Goal: Communication & Community: Answer question/provide support

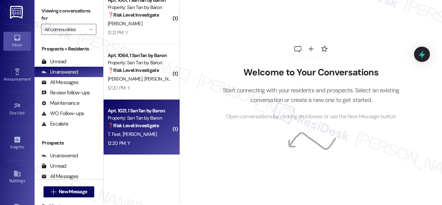
scroll to position [2, 0]
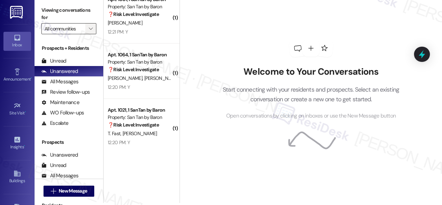
click at [92, 30] on icon "" at bounding box center [91, 29] width 4 height 6
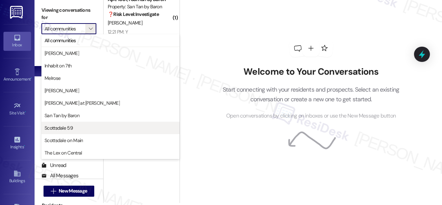
click at [63, 130] on span "Scottsdale 59" at bounding box center [59, 127] width 28 height 7
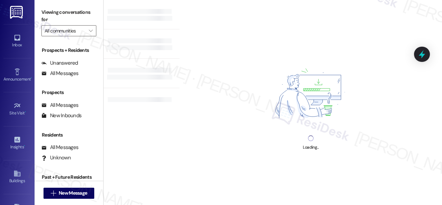
type input "Scottsdale 59"
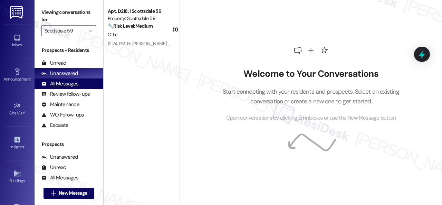
click at [59, 86] on div "All Messages" at bounding box center [59, 83] width 37 height 7
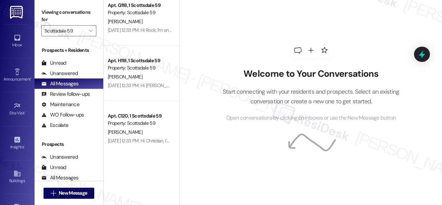
click at [275, 143] on div "Welcome to Your Conversations Start connecting with your residents and prospect…" at bounding box center [310, 82] width 207 height 164
click at [268, 137] on div "Welcome to Your Conversations Start connecting with your residents and prospect…" at bounding box center [310, 82] width 207 height 164
click at [351, 131] on div "Welcome to Your Conversations Start connecting with your residents and prospect…" at bounding box center [310, 82] width 207 height 164
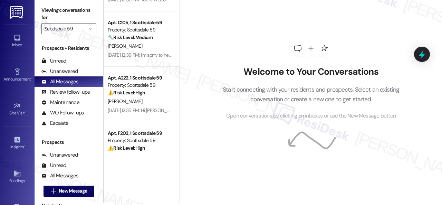
scroll to position [2239, 0]
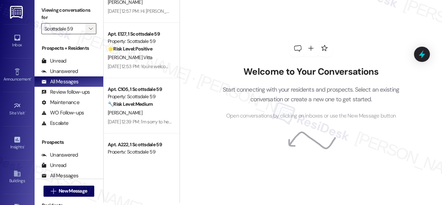
click at [89, 30] on icon "" at bounding box center [91, 29] width 4 height 6
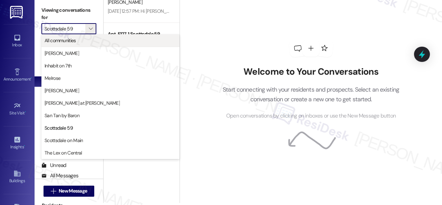
click at [70, 41] on span "All communities" at bounding box center [60, 40] width 31 height 7
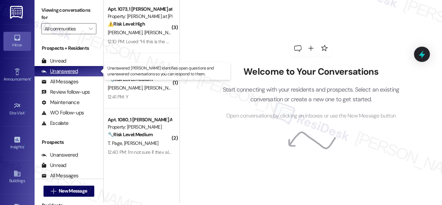
click at [63, 72] on div "Unanswered" at bounding box center [59, 71] width 37 height 7
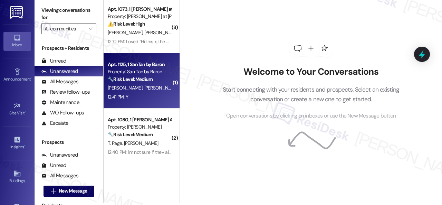
click at [155, 96] on div "12:41 PM: Y 12:41 PM: Y" at bounding box center [139, 96] width 65 height 9
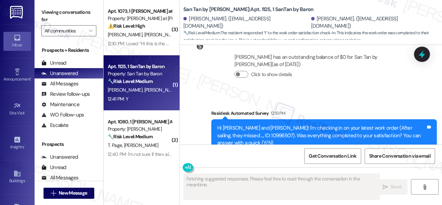
scroll to position [3167, 0]
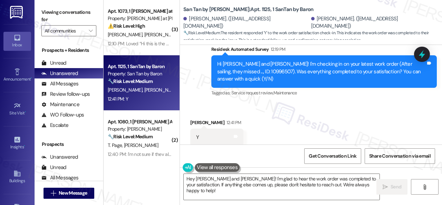
drag, startPoint x: 211, startPoint y: 87, endPoint x: 211, endPoint y: 107, distance: 20.0
click at [211, 103] on div "Received via SMS Tasha Toro 12:41 PM Y Tags and notes Tagged as: Positive respo…" at bounding box center [311, 132] width 262 height 58
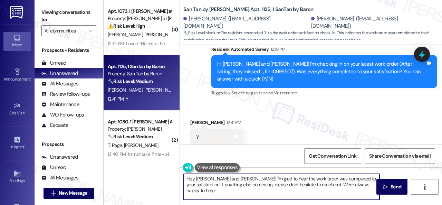
click at [234, 184] on textarea "Hey Gary and Tasha! I'm glad to hear the work order was completed to your satis…" at bounding box center [282, 187] width 196 height 26
paste textarea "We're glad to hear everything’s taken care of. If your experience at {{property…"
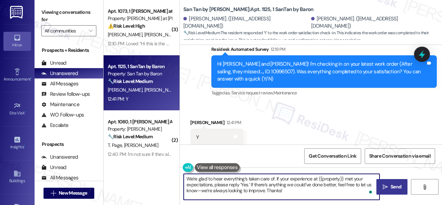
type textarea "We're glad to hear everything’s taken care of. If your experience at {{property…"
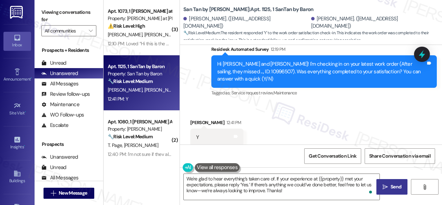
click at [384, 189] on icon "" at bounding box center [384, 187] width 5 height 6
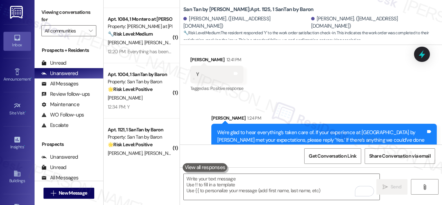
scroll to position [207, 0]
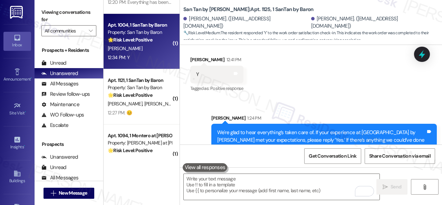
click at [144, 59] on div "12:34 PM: Y 12:34 PM: Y" at bounding box center [139, 57] width 65 height 9
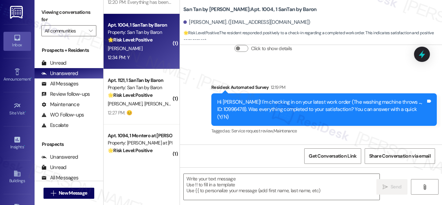
scroll to position [367, 0]
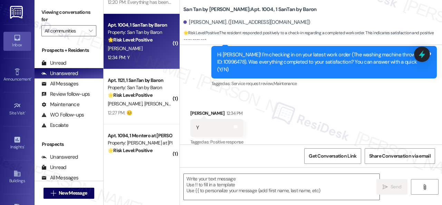
type textarea "Fetching suggested responses. Please feel free to read through the conversation…"
click at [246, 187] on textarea at bounding box center [282, 187] width 196 height 26
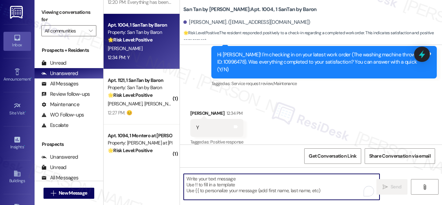
paste textarea "We're glad to hear everything’s taken care of. If your experience at {{property…"
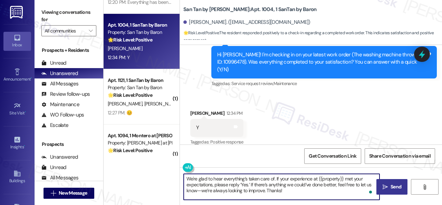
type textarea "We're glad to hear everything’s taken care of. If your experience at {{property…"
click at [391, 189] on span "Send" at bounding box center [395, 186] width 11 height 7
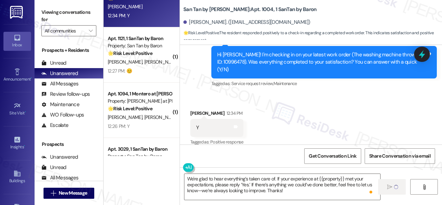
scroll to position [276, 0]
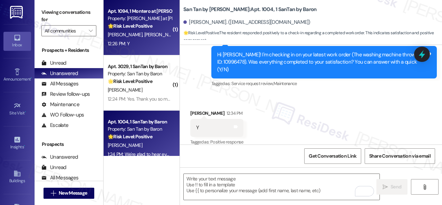
click at [156, 47] on div "12:26 PM: Y 12:26 PM: Y" at bounding box center [139, 43] width 65 height 9
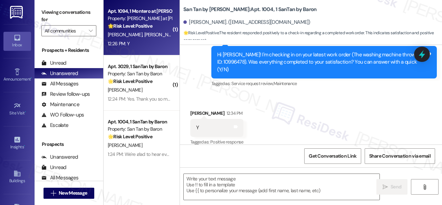
type textarea "Fetching suggested responses. Please feel free to read through the conversation…"
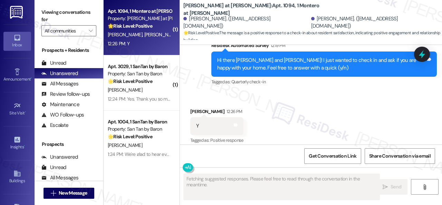
scroll to position [373, 0]
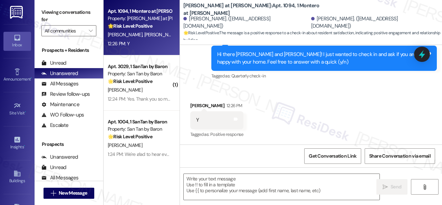
click at [208, 92] on div "Received via SMS Brenda Garcia 12:26 PM Y Tags and notes Tagged as: Positive re…" at bounding box center [311, 115] width 262 height 58
click at [229, 187] on textarea at bounding box center [282, 187] width 196 height 26
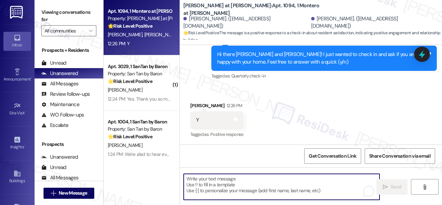
paste textarea "I'm glad you are satisfied with your home. Have you written a review for us bef…"
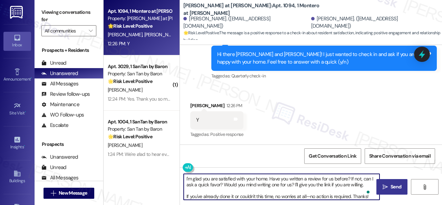
type textarea "I'm glad you are satisfied with your home. Have you written a review for us bef…"
click at [384, 186] on icon "" at bounding box center [384, 187] width 5 height 6
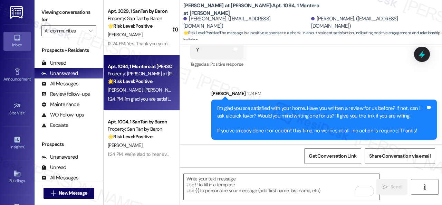
scroll to position [444, 0]
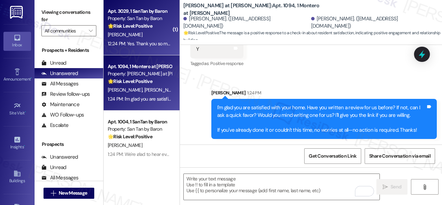
click at [149, 38] on div "S. Jaffe" at bounding box center [139, 34] width 65 height 9
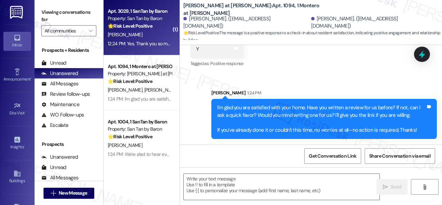
type textarea "Fetching suggested responses. Please feel free to read through the conversation…"
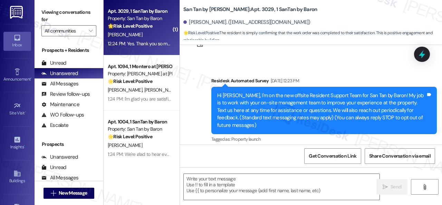
type textarea "Fetching suggested responses. Please feel free to read through the conversation…"
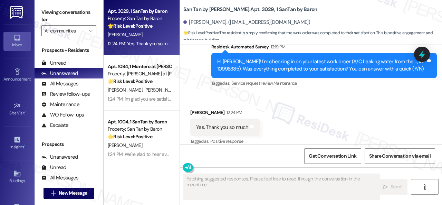
scroll to position [367, 0]
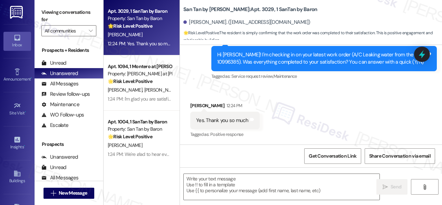
drag, startPoint x: 209, startPoint y: 96, endPoint x: 222, endPoint y: 123, distance: 29.5
click at [209, 98] on div "Received via SMS Sonia Jaffe 12:24 PM Yes. Thank you so much Tags and notes Tag…" at bounding box center [225, 121] width 80 height 48
click at [228, 178] on textarea at bounding box center [282, 187] width 196 height 26
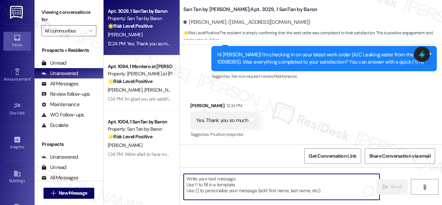
paste textarea "We're glad to hear everything’s taken care of. If your experience at {{property…"
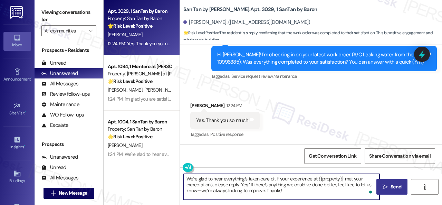
type textarea "We're glad to hear everything’s taken care of. If your experience at {{property…"
click at [382, 189] on span " Send" at bounding box center [392, 186] width 22 height 7
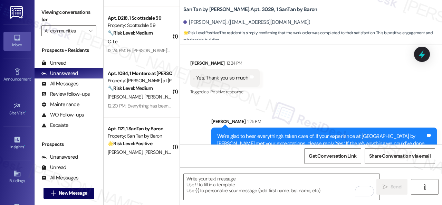
scroll to position [431, 0]
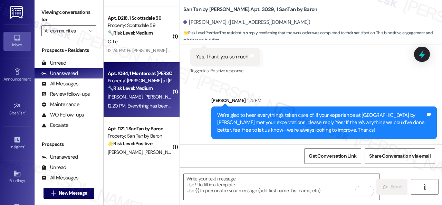
click at [158, 98] on div "T. Larsen K. Fithian" at bounding box center [139, 96] width 65 height 9
type textarea "Fetching suggested responses. Please feel free to read through the conversation…"
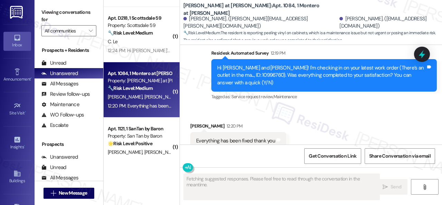
scroll to position [1283, 0]
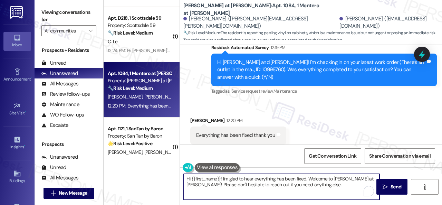
drag, startPoint x: 320, startPoint y: 185, endPoint x: 177, endPoint y: 174, distance: 142.6
click at [177, 174] on div "( 3 ) Apt. 1073, 1 Montero at Dana Park Property: Montero at Dana Park ⚠️ Risk …" at bounding box center [273, 102] width 338 height 205
paste textarea "We're glad to hear everything’s taken care of. If your experience at {{property…"
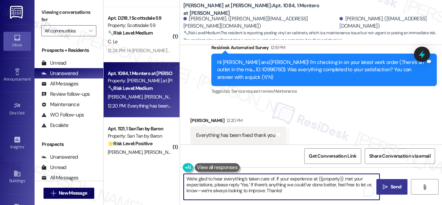
type textarea "We're glad to hear everything’s taken care of. If your experience at {{property…"
click at [389, 184] on span "Send" at bounding box center [395, 186] width 13 height 7
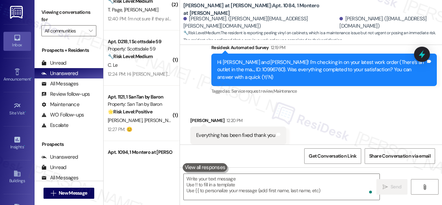
scroll to position [69, 0]
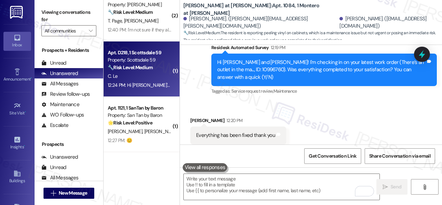
click at [164, 79] on div "C. Le" at bounding box center [139, 76] width 65 height 9
type textarea "Fetching suggested responses. Please feel free to read through the conversation…"
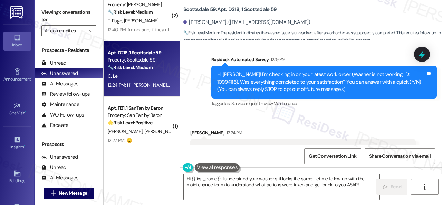
scroll to position [99, 0]
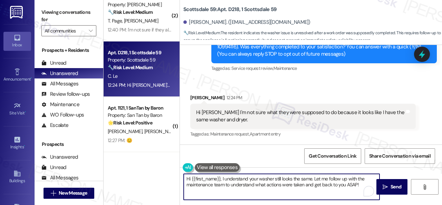
drag, startPoint x: 313, startPoint y: 178, endPoint x: 357, endPoint y: 186, distance: 45.6
click at [357, 186] on textarea "Hi {{first_name}}, I understand your washer still looks the same. Let me follow…" at bounding box center [282, 187] width 196 height 26
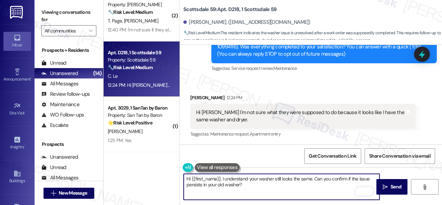
click at [239, 185] on textarea "Hi {{first_name}}, I understand your washer still looks the same. Can you confi…" at bounding box center [282, 187] width 196 height 26
click at [312, 186] on textarea "Hi {{first_name}}, I understand your washer still looks the same. Can you confi…" at bounding box center [282, 187] width 196 height 26
drag, startPoint x: 222, startPoint y: 179, endPoint x: 184, endPoint y: 175, distance: 38.1
click at [184, 175] on textarea "Hi {{first_name}}, I understand your washer still looks the same. Can you confi…" at bounding box center [282, 187] width 196 height 26
type textarea "I understand your washer still looks the same. Can you confirm if the issue per…"
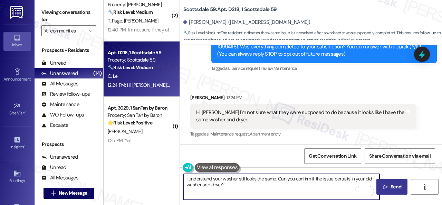
click at [392, 189] on span "Send" at bounding box center [395, 186] width 11 height 7
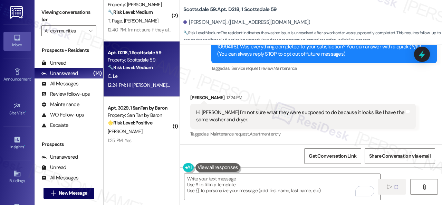
type textarea "Fetching suggested responses. Please feel free to read through the conversation…"
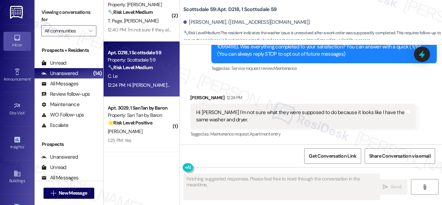
scroll to position [99, 0]
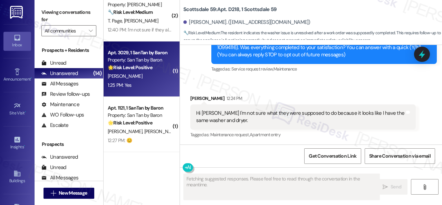
click at [148, 78] on div "S. Jaffe" at bounding box center [139, 76] width 65 height 9
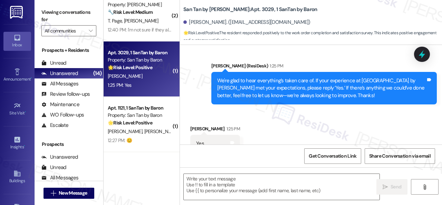
scroll to position [478, 0]
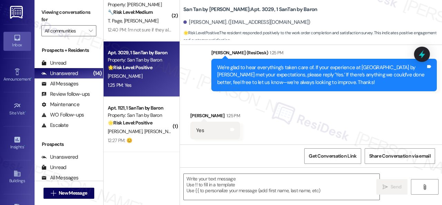
drag, startPoint x: 197, startPoint y: 105, endPoint x: 222, endPoint y: 146, distance: 47.3
click at [197, 105] on div "Received via SMS Sonia Jaffe 1:25 PM Yes Tags and notes" at bounding box center [311, 120] width 262 height 48
click at [231, 178] on textarea at bounding box center [282, 187] width 196 height 26
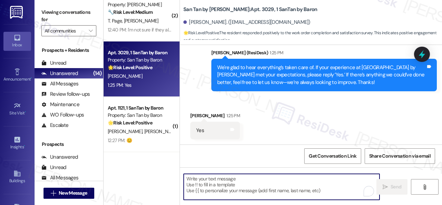
paste textarea "I'm glad you are satisfied with your home. Have you written a review for us bef…"
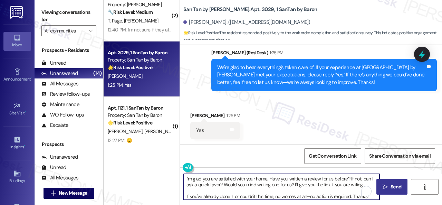
type textarea "I'm glad you are satisfied with your home. Have you written a review for us bef…"
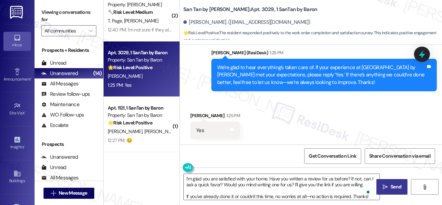
click at [389, 184] on span "Send" at bounding box center [395, 186] width 13 height 7
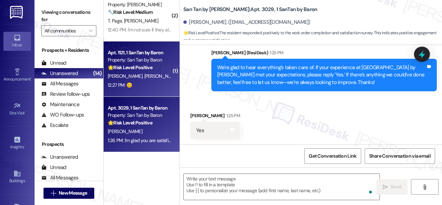
click at [158, 85] on div "12:27 PM: 😊 12:27 PM: 😊" at bounding box center [139, 85] width 65 height 9
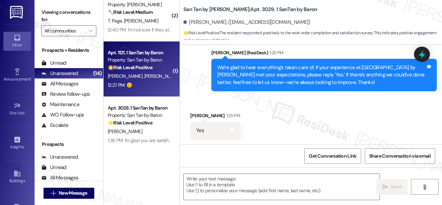
type textarea "Fetching suggested responses. Please feel free to read through the conversation…"
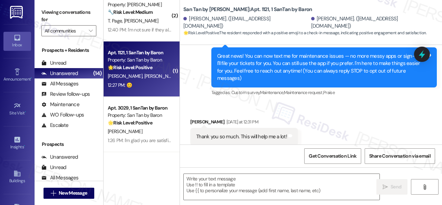
type textarea "Fetching suggested responses. Please feel free to read through the conversation…"
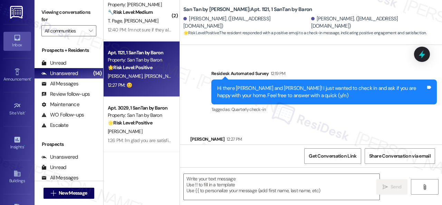
scroll to position [262, 0]
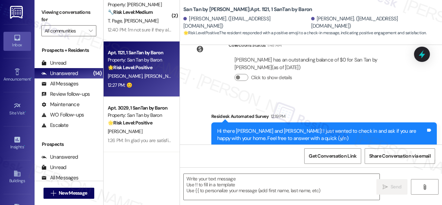
click at [215, 97] on div "Survey, sent via SMS Residesk Automated Survey 12:19 PM Hi there Leonel and Vio…" at bounding box center [311, 130] width 262 height 66
click at [233, 184] on textarea at bounding box center [282, 187] width 196 height 26
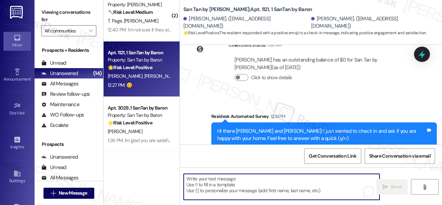
paste textarea "Thanks for your feedback. We appreciate it. Enjoy your day!"
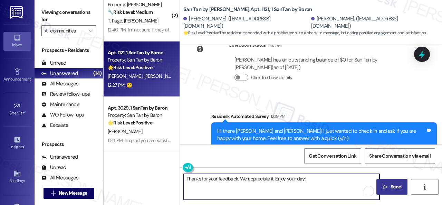
type textarea "Thanks for your feedback. We appreciate it. Enjoy your day!"
click at [392, 184] on span "Send" at bounding box center [395, 186] width 11 height 7
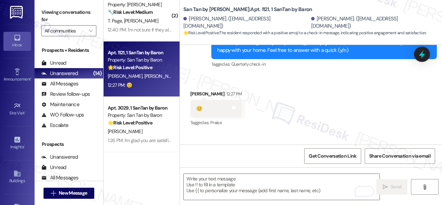
scroll to position [380, 0]
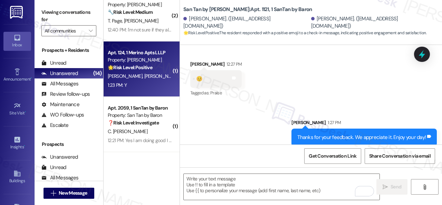
click at [149, 88] on div "1:23 PM: Y 1:23 PM: Y" at bounding box center [139, 85] width 65 height 9
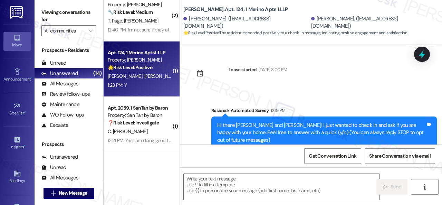
scroll to position [78, 0]
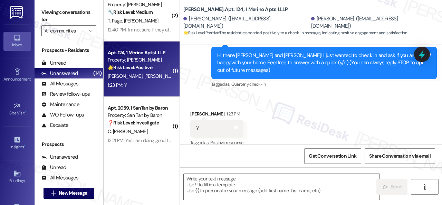
type textarea "Fetching suggested responses. Please feel free to read through the conversation…"
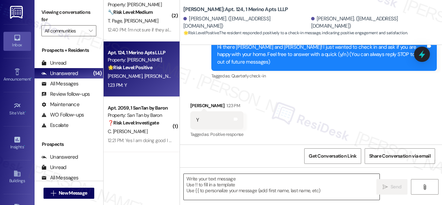
click at [230, 187] on textarea at bounding box center [282, 187] width 196 height 26
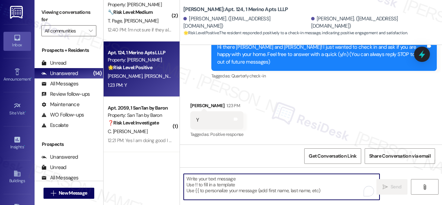
paste textarea "I'm glad you are satisfied with your home. Have you written a review for us bef…"
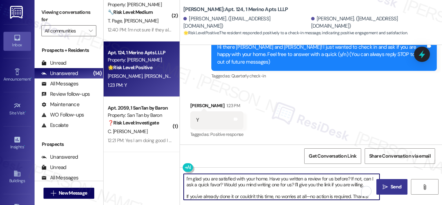
type textarea "I'm glad you are satisfied with your home. Have you written a review for us bef…"
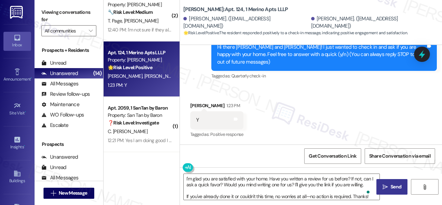
click at [385, 190] on span " Send" at bounding box center [392, 186] width 22 height 7
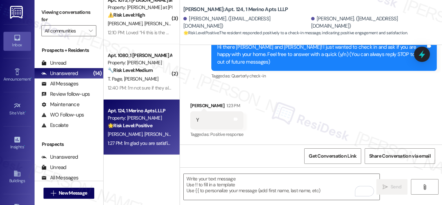
scroll to position [0, 0]
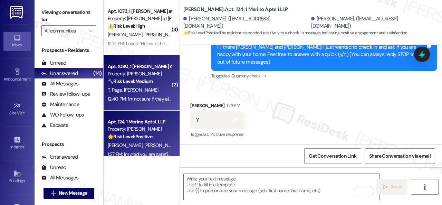
click at [152, 90] on div "T. Page J. Gurr" at bounding box center [139, 90] width 65 height 9
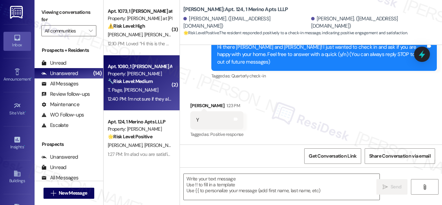
type textarea "Fetching suggested responses. Please feel free to read through the conversation…"
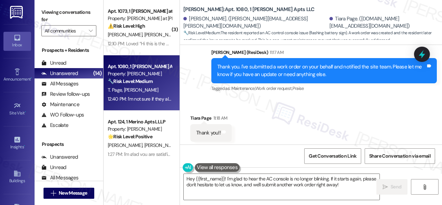
scroll to position [3421, 0]
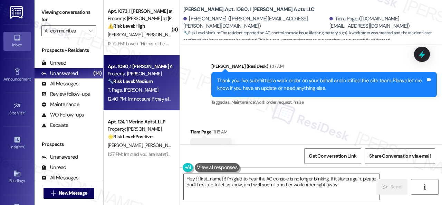
drag, startPoint x: 209, startPoint y: 99, endPoint x: 209, endPoint y: 117, distance: 17.9
click at [209, 112] on div "Received via SMS Tiara Page 11:18 AM Thank you!! Tags and notes Tagged as: Prai…" at bounding box center [311, 170] width 262 height 117
click at [221, 184] on textarea "Hey {{first_name}}! I'm glad to hear the AC console is no longer blinking. If i…" at bounding box center [282, 187] width 196 height 26
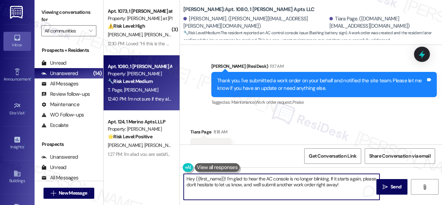
paste textarea "Thanks for your feedback. We appreciate it. Enjoy your d"
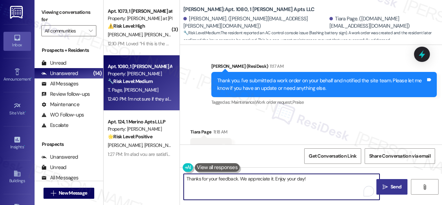
type textarea "Thanks for your feedback. We appreciate it. Enjoy your day!"
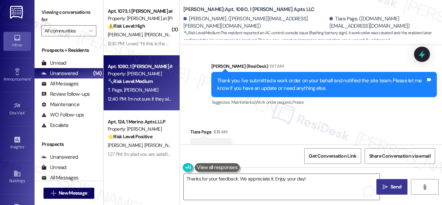
click at [400, 190] on button " Send" at bounding box center [391, 187] width 31 height 16
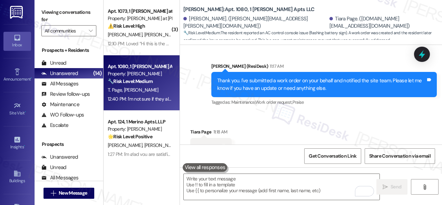
scroll to position [3490, 0]
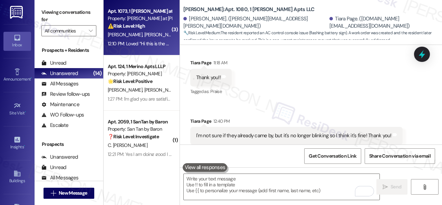
click at [156, 37] on div "E. Holley J. Holley" at bounding box center [139, 34] width 65 height 9
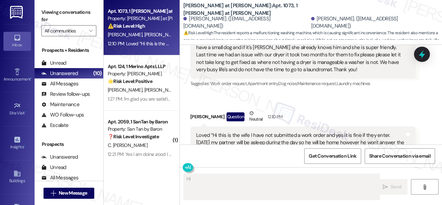
scroll to position [595, 0]
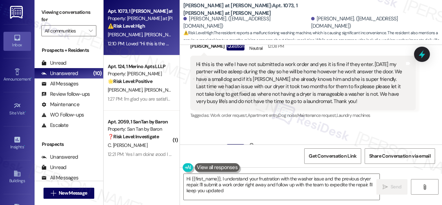
type textarea "Hi {{first_name}}, I understand your frustration with the washer issue and the …"
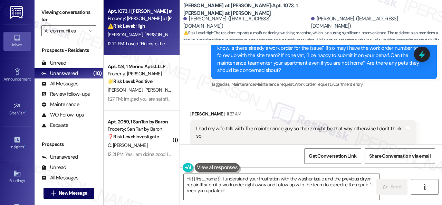
scroll to position [491, 0]
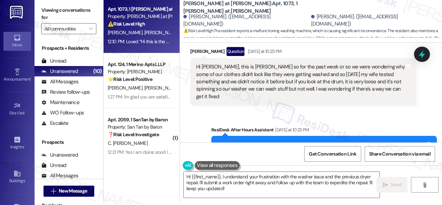
scroll to position [285, 0]
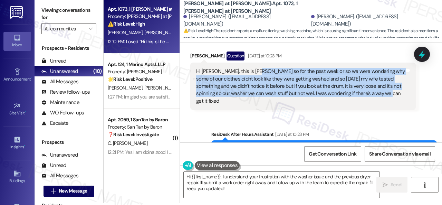
drag, startPoint x: 254, startPoint y: 73, endPoint x: 371, endPoint y: 92, distance: 118.8
click at [371, 92] on div "Hi [PERSON_NAME], this is [PERSON_NAME] so for the past week or so we were wond…" at bounding box center [300, 86] width 208 height 37
copy div "or the past week or so we were wondering why some of our clothes didn't look li…"
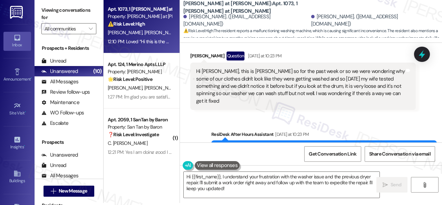
click at [410, 125] on div "Sent via SMS ResiDesk After Hours Assistant [DATE] at 10:23 PM Thank you for yo…" at bounding box center [324, 151] width 236 height 52
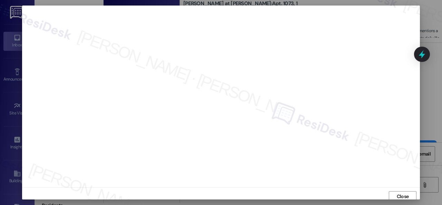
scroll to position [0, 0]
drag, startPoint x: 402, startPoint y: 196, endPoint x: 393, endPoint y: 196, distance: 9.0
click at [402, 196] on span "Close" at bounding box center [402, 198] width 12 height 7
click at [390, 194] on button "Close" at bounding box center [403, 195] width 28 height 11
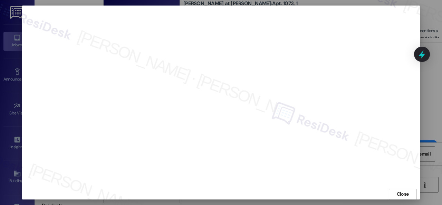
scroll to position [9, 0]
click at [399, 189] on span "Close" at bounding box center [402, 190] width 12 height 7
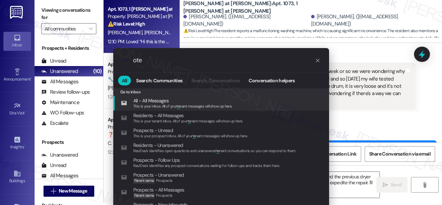
drag, startPoint x: 159, startPoint y: 59, endPoint x: 85, endPoint y: 57, distance: 74.6
click at [109, 61] on div ".cls-1{fill:#0a055f;}.cls-2{fill:#0cc4c4;} resideskLogoBlueOrange ote All Searc…" at bounding box center [221, 134] width 233 height 187
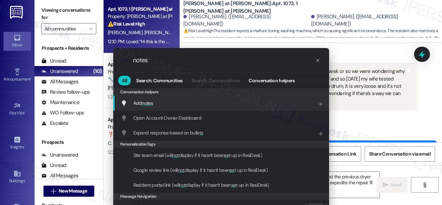
type input "notes"
click at [150, 99] on span "Add notes" at bounding box center [143, 103] width 20 height 8
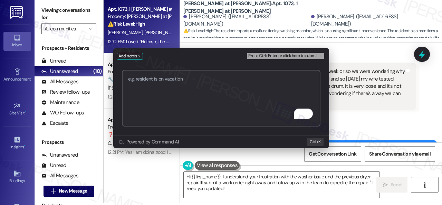
click at [201, 79] on textarea "To enrich screen reader interactions, please activate Accessibility in Grammarl…" at bounding box center [221, 98] width 198 height 57
paste textarea "For the past week or so we were wondering why some of our clothes didn't look l…"
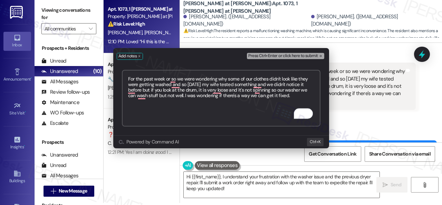
type textarea "For the past week or so we were wondering why some of our clothes didn't look l…"
click at [282, 56] on span "Press Ctrl+Enter or click here to submit" at bounding box center [282, 55] width 69 height 5
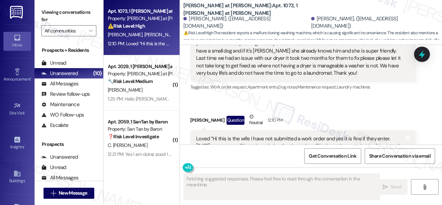
scroll to position [752, 0]
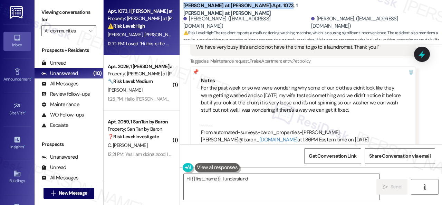
drag, startPoint x: 184, startPoint y: 10, endPoint x: 254, endPoint y: 10, distance: 69.7
click at [254, 10] on b "Montero at Dana Park: Apt. 1073, 1 Montero at Dana Park" at bounding box center [252, 9] width 138 height 15
copy b "Montero at Dana Park: Apt. 1073"
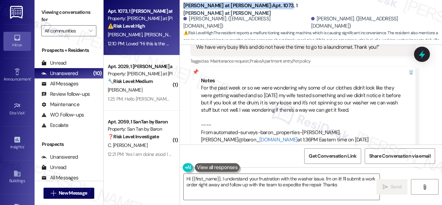
click at [326, 151] on span "Get Conversation Link" at bounding box center [332, 155] width 50 height 15
type textarea "Hi {{first_name}}, I understand your frustration with the washer issue. I'm on …"
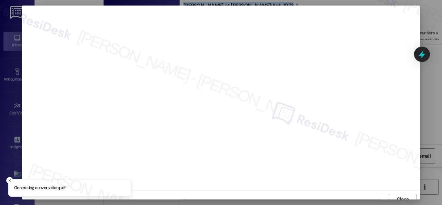
scroll to position [5, 0]
click at [400, 192] on span "Close" at bounding box center [402, 193] width 12 height 7
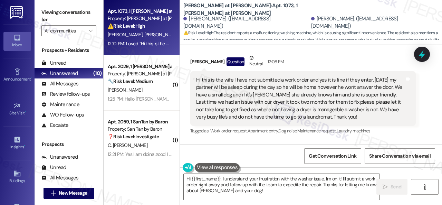
click at [326, 125] on div "Received via SMS Erica Holley Question Neutral 12:08 PM Hi this is the wife I h…" at bounding box center [303, 95] width 236 height 92
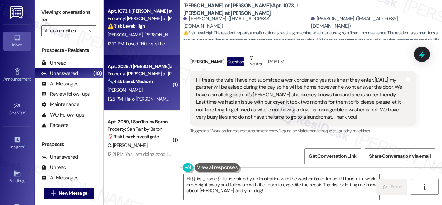
click at [146, 88] on div "[PERSON_NAME]" at bounding box center [139, 90] width 65 height 9
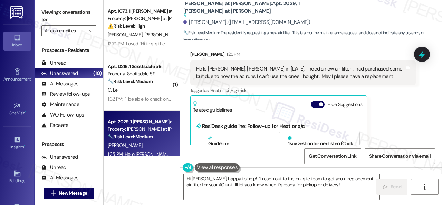
scroll to position [346, 0]
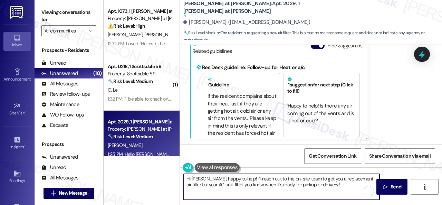
drag, startPoint x: 203, startPoint y: 179, endPoint x: 336, endPoint y: 187, distance: 133.1
click at [336, 187] on textarea "Hi Kevin, happy to help! I'll reach out to the on-site team to get you a replac…" at bounding box center [282, 187] width 196 height 26
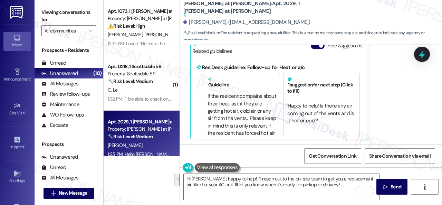
click at [385, 95] on div "Kevin Duran 1:25 PM Hello Sarah. Kevin in 2029. I need a new air filter .i had …" at bounding box center [302, 65] width 225 height 147
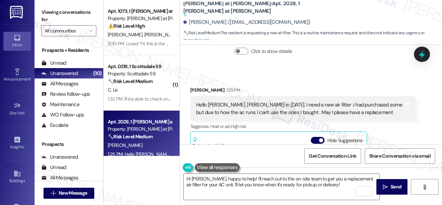
scroll to position [243, 0]
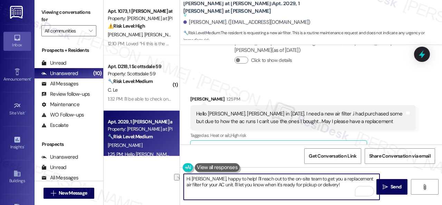
drag, startPoint x: 204, startPoint y: 179, endPoint x: 329, endPoint y: 183, distance: 125.3
click at [329, 183] on textarea "Hi Kevin, happy to help! I'll reach out to the on-site team to get you a replac…" at bounding box center [282, 187] width 196 height 26
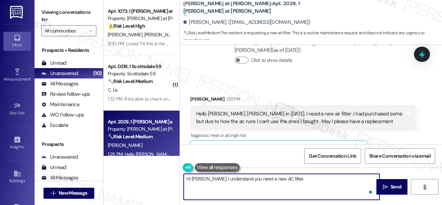
paste textarea "Is there already a work order for the issue? If so, may I have the work order n…"
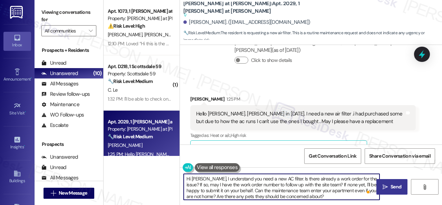
type textarea "Hi Kevin, I understand you need a new AC filter. Is there already a work order …"
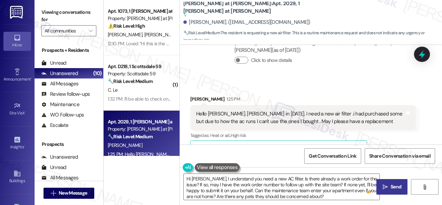
click at [384, 188] on icon "" at bounding box center [384, 187] width 5 height 6
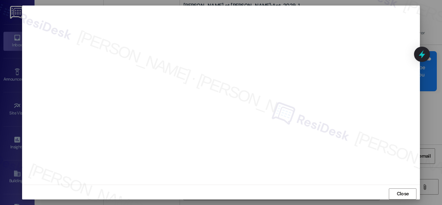
scroll to position [9, 0]
click at [395, 189] on span "Close" at bounding box center [402, 190] width 15 height 7
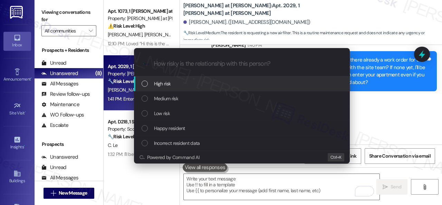
click at [168, 84] on span "High risk" at bounding box center [162, 84] width 17 height 8
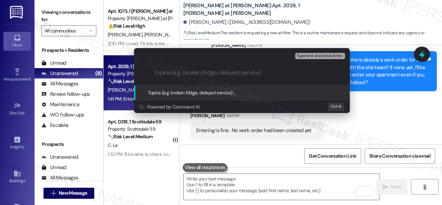
paste input "New work order/s submitted - AC filter replacement"
type input "New work order/s submitted - AC filter replacement"
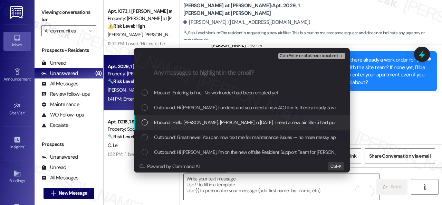
click at [184, 120] on span "Inbound: Hello Sarah. Kevin in 2029. I need a new air filter .i had purchased s…" at bounding box center [349, 122] width 391 height 8
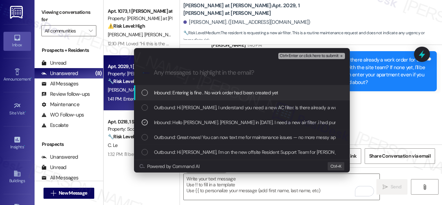
click at [290, 56] on span "Ctrl+Enter or click here to submit" at bounding box center [309, 55] width 59 height 5
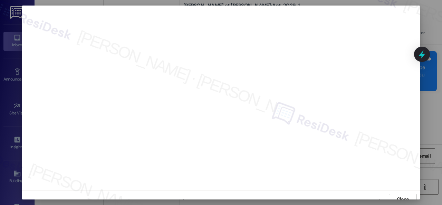
scroll to position [5, 0]
click at [393, 193] on button "Close" at bounding box center [403, 193] width 28 height 11
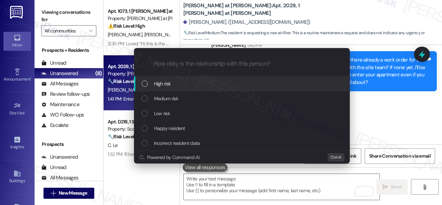
click at [155, 85] on span "High risk" at bounding box center [162, 84] width 17 height 8
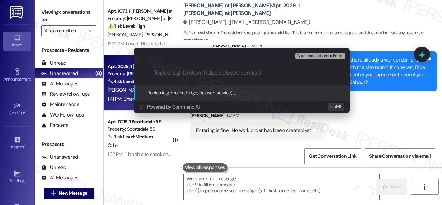
paste input "New work order/s submitted - AC filter replacement"
type input "New work order/s submitted - AC filter replacement"
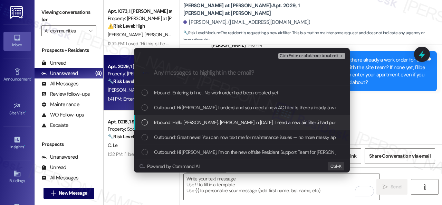
click at [212, 123] on span "Inbound: Hello Sarah. Kevin in 2029. I need a new air filter .i had purchased s…" at bounding box center [349, 122] width 391 height 8
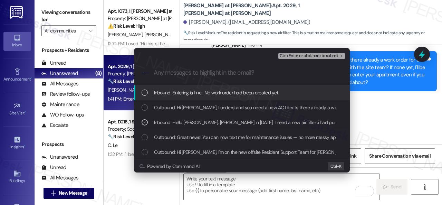
click at [309, 55] on span "Ctrl+Enter or click here to submit" at bounding box center [309, 55] width 59 height 5
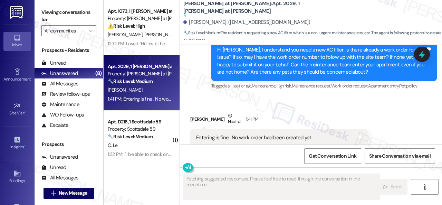
scroll to position [410, 0]
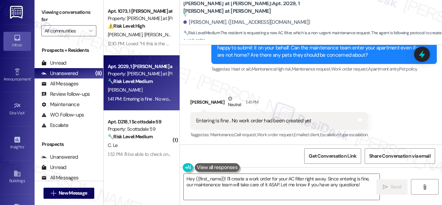
click at [354, 86] on div "Received via SMS Kevin Duran Neutral 1:41 PM Entering is fine . No work order h…" at bounding box center [311, 112] width 262 height 66
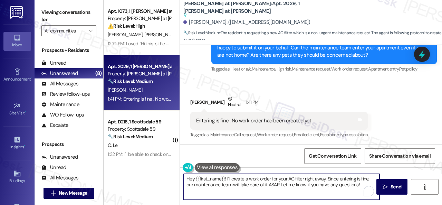
drag, startPoint x: 369, startPoint y: 184, endPoint x: 140, endPoint y: 169, distance: 229.6
click at [140, 169] on div "Apt. 1073, 1 Montero at Dana Park Property: Montero at Dana Park ⚠️ Risk Level:…" at bounding box center [273, 102] width 338 height 205
paste textarea "Thank you. I've submitted a work order on your behalf and notified the site tea…"
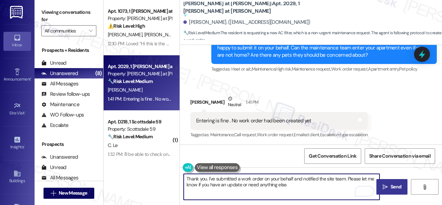
type textarea "Thank you. I've submitted a work order on your behalf and notified the site tea…"
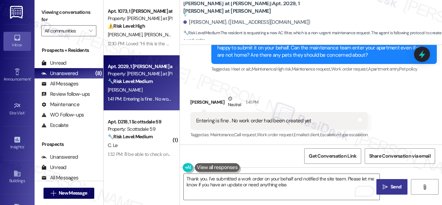
click at [386, 186] on span " Send" at bounding box center [392, 186] width 22 height 7
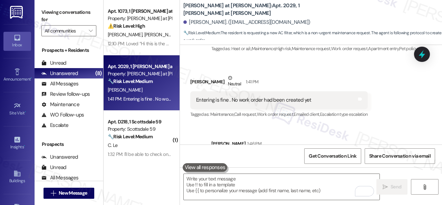
scroll to position [390, 0]
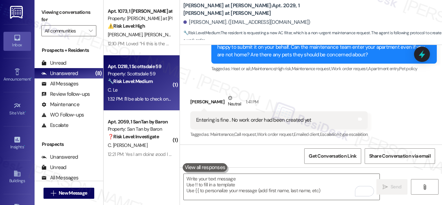
click at [147, 87] on div "C. Le" at bounding box center [139, 90] width 65 height 9
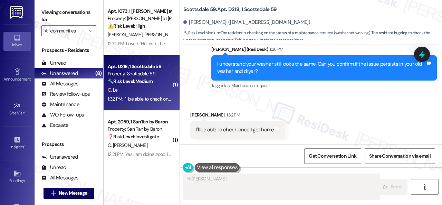
scroll to position [213, 0]
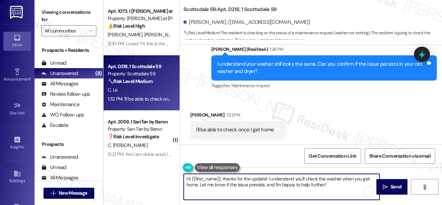
drag, startPoint x: 335, startPoint y: 185, endPoint x: 133, endPoint y: 166, distance: 203.4
click at [139, 163] on div "Apt. 1073, 1 Montero at Dana Park Property: Montero at Dana Park ⚠️ Risk Level:…" at bounding box center [273, 102] width 338 height 205
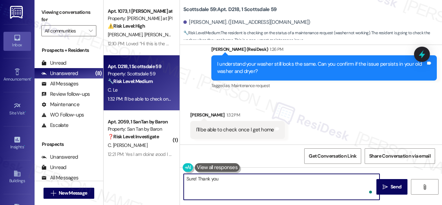
type textarea "Sure! Thank you!"
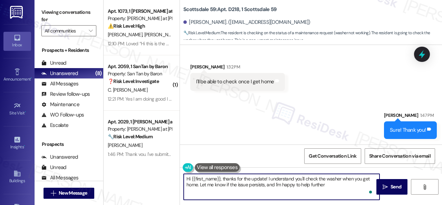
type textarea "Hi {{first_name}}, thanks for the update! I understand you'll check the washer …"
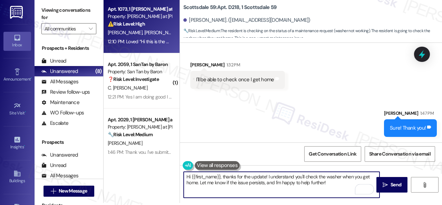
scroll to position [0, 0]
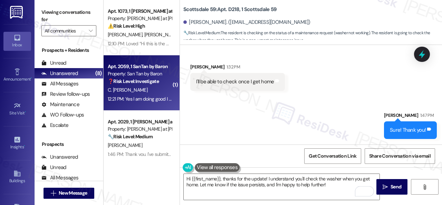
click at [154, 89] on div "C. [PERSON_NAME]" at bounding box center [139, 90] width 65 height 9
type textarea "Fetching suggested responses. Please feel free to read through the conversation…"
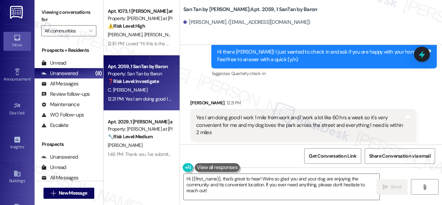
scroll to position [315, 0]
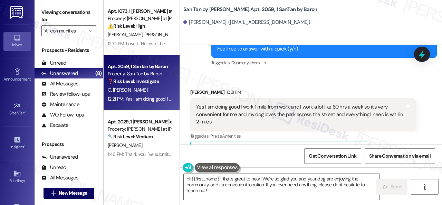
click at [205, 82] on div "Received via SMS Convissar Katherine 12:21 PM Yes I am doing good I work 1 mile…" at bounding box center [311, 160] width 262 height 175
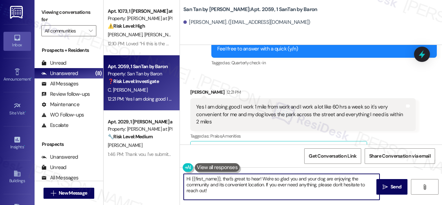
drag, startPoint x: 231, startPoint y: 192, endPoint x: 157, endPoint y: 170, distance: 76.6
click at [157, 170] on div "Apt. 1073, 1 Montero at Dana Park Property: Montero at Dana Park ⚠️ Risk Level:…" at bounding box center [273, 102] width 338 height 205
paste textarea "I'm glad you are satisfied with your home. Have you written a review for us bef…"
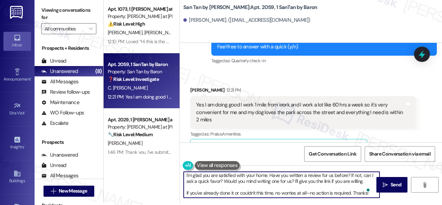
scroll to position [1, 0]
type textarea "I'm glad you are satisfied with your home. Have you written a review for us bef…"
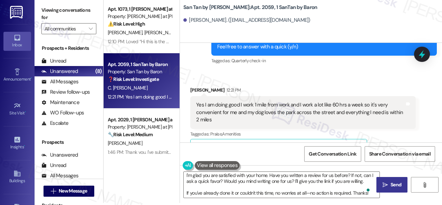
click at [389, 187] on span "Send" at bounding box center [395, 184] width 13 height 7
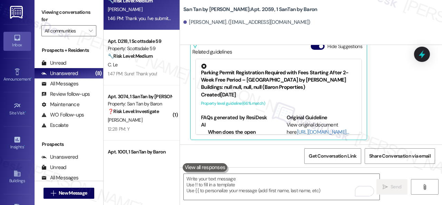
scroll to position [138, 0]
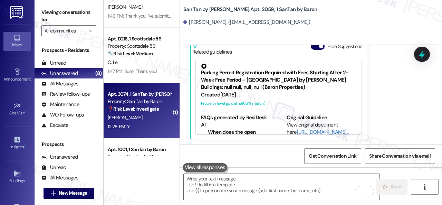
click at [166, 121] on div "[PERSON_NAME]" at bounding box center [139, 117] width 65 height 9
type textarea "Fetching suggested responses. Please feel free to read through the conversation…"
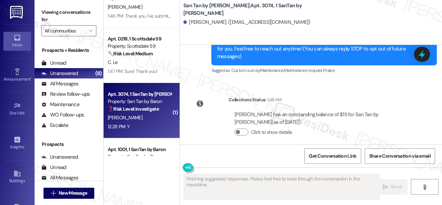
scroll to position [228, 0]
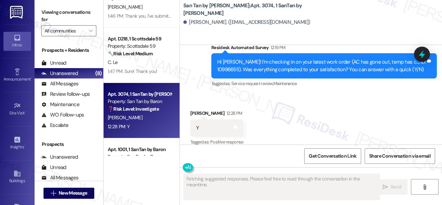
drag, startPoint x: 189, startPoint y: 80, endPoint x: 219, endPoint y: 123, distance: 52.1
click at [189, 80] on div "Survey, sent via SMS Residesk Automated Survey 12:19 PM Hi Madison! I'm checkin…" at bounding box center [311, 61] width 262 height 66
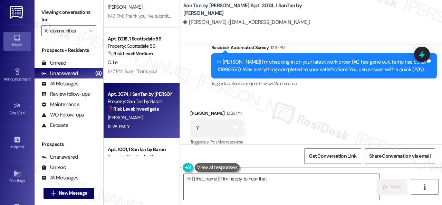
click at [280, 99] on div "Received via SMS Madison Hoffmann 12:28 PM Y Tags and notes Tagged as: Positive…" at bounding box center [311, 123] width 262 height 58
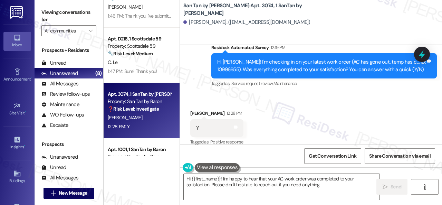
scroll to position [228, 0]
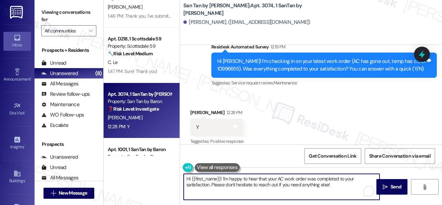
drag, startPoint x: 336, startPoint y: 185, endPoint x: 171, endPoint y: 165, distance: 166.2
click at [163, 167] on div "Apt. 1073, 1 Montero at Dana Park Property: Montero at Dana Park ⚠️ Risk Level:…" at bounding box center [273, 102] width 338 height 205
paste textarea "We're glad to hear everything’s taken care of. If your experience at {{property…"
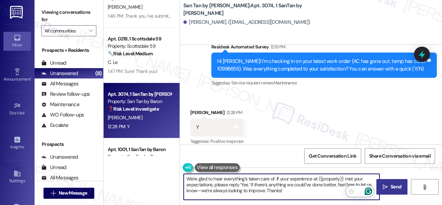
type textarea "We're glad to hear everything’s taken care of. If your experience at {{property…"
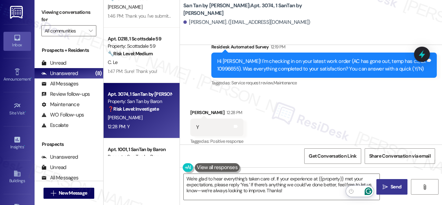
click at [389, 187] on span "Send" at bounding box center [395, 186] width 13 height 7
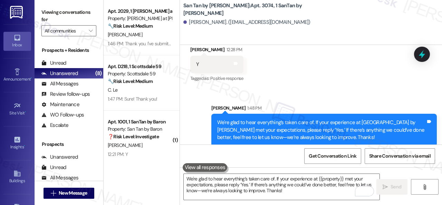
scroll to position [207, 0]
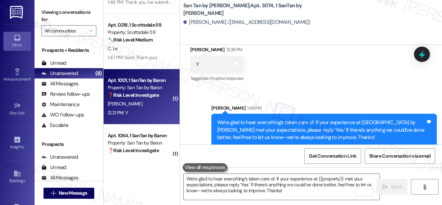
click at [148, 104] on div "[PERSON_NAME]" at bounding box center [139, 103] width 65 height 9
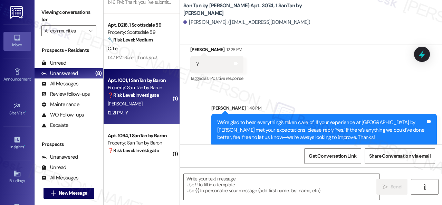
type textarea "Fetching suggested responses. Please feel free to read through the conversation…"
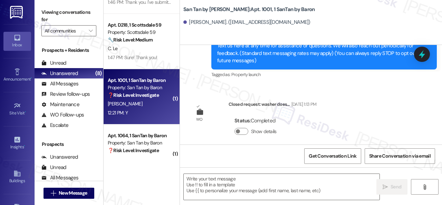
type textarea "Fetching suggested responses. Please feel free to read through the conversation…"
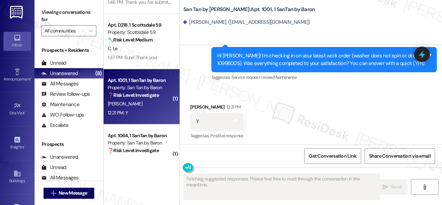
scroll to position [381, 0]
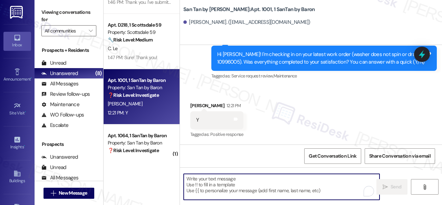
click at [235, 180] on textarea "To enrich screen reader interactions, please activate Accessibility in Grammarl…" at bounding box center [282, 187] width 196 height 26
paste textarea "We're glad to hear everything’s taken care of. If your experience at {{property…"
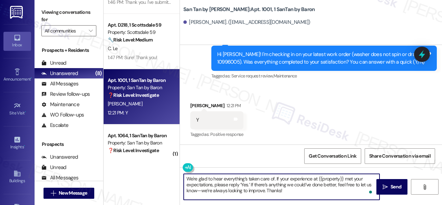
scroll to position [2, 0]
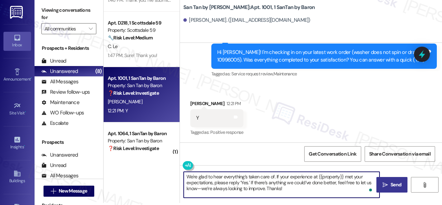
type textarea "We're glad to hear everything’s taken care of. If your experience at {{property…"
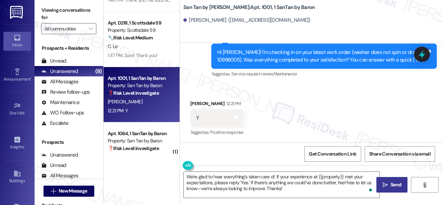
click at [386, 187] on span " Send" at bounding box center [392, 184] width 22 height 7
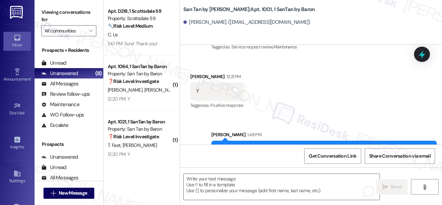
scroll to position [444, 0]
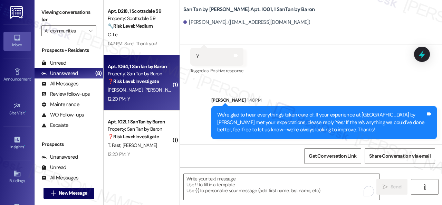
click at [165, 87] on div "[PERSON_NAME] [PERSON_NAME]" at bounding box center [139, 90] width 65 height 9
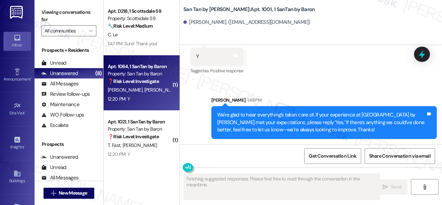
type textarea "Fetching suggested responses. Please feel free to read through the conversation…"
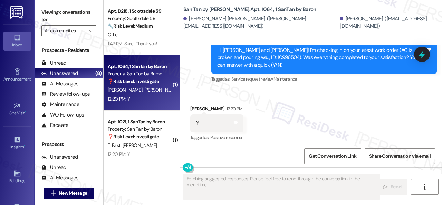
scroll to position [375, 0]
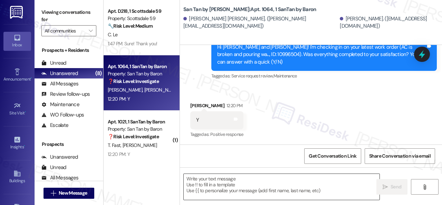
click at [244, 185] on textarea at bounding box center [282, 187] width 196 height 26
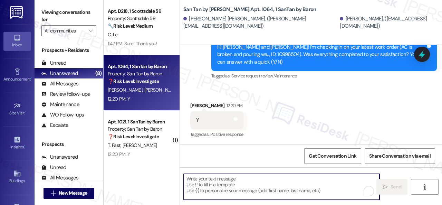
paste textarea "We're glad to hear everything’s taken care of. If your experience at {{property…"
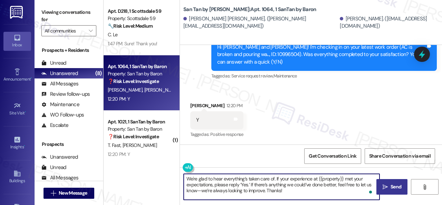
type textarea "We're glad to hear everything’s taken care of. If your experience at {{property…"
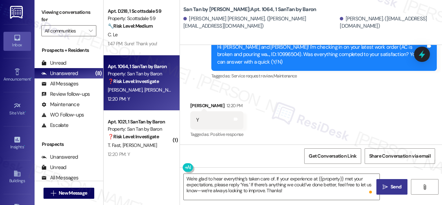
click at [394, 189] on span "Send" at bounding box center [395, 186] width 11 height 7
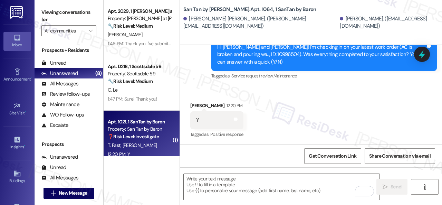
click at [157, 153] on div "12:20 PM: Y 12:20 PM: Y" at bounding box center [139, 154] width 65 height 9
type textarea "Fetching suggested responses. Please feel free to read through the conversation…"
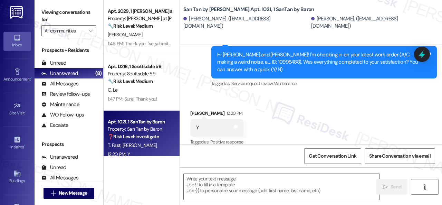
scroll to position [368, 0]
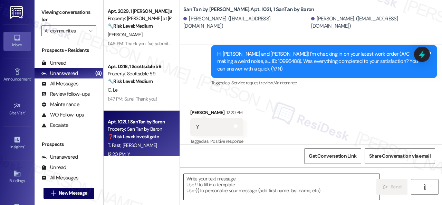
click at [234, 180] on textarea at bounding box center [282, 187] width 196 height 26
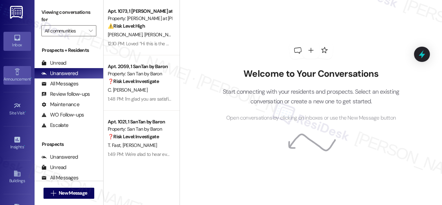
click at [14, 76] on div "Announcement •" at bounding box center [17, 79] width 35 height 7
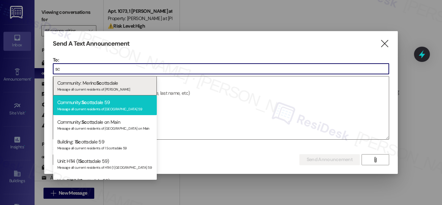
type input "sc"
click at [95, 105] on div "Community: Sc ottsdale 59 Message all current residents of Scottsdale 59" at bounding box center [105, 105] width 104 height 20
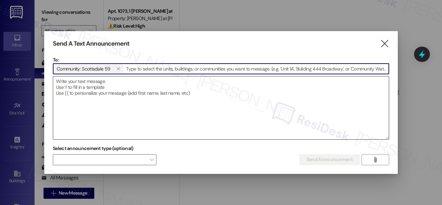
click at [96, 83] on textarea at bounding box center [220, 107] width 335 height 63
paste textarea "Great news! You can now text me for maintenance issues — no more messy apps or …"
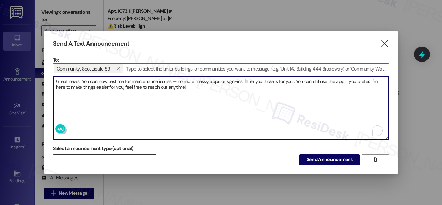
type textarea "Great news! You can now text me for maintenance issues — no more messy apps or …"
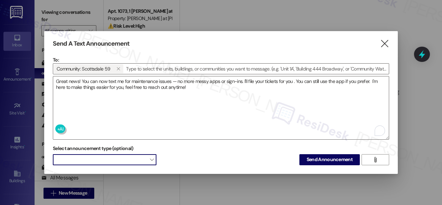
click at [112, 160] on span at bounding box center [105, 159] width 104 height 11
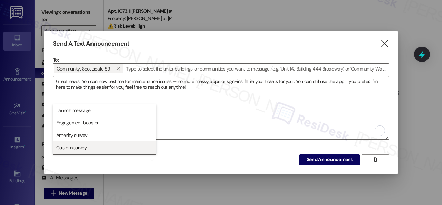
click at [82, 147] on span "Custom survey" at bounding box center [71, 147] width 30 height 7
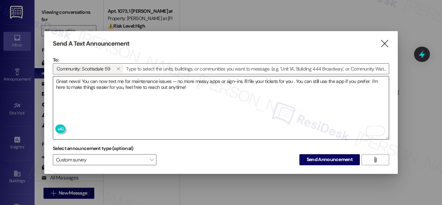
click at [170, 112] on textarea "Great news! You can now text me for maintenance issues — no more messy apps or …" at bounding box center [220, 107] width 335 height 63
click at [322, 164] on button "Send Announcement" at bounding box center [329, 159] width 60 height 11
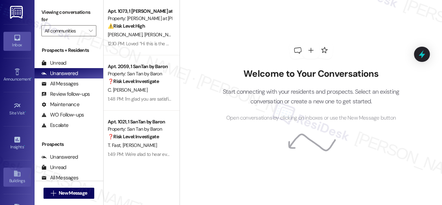
click at [16, 170] on icon at bounding box center [17, 173] width 6 height 6
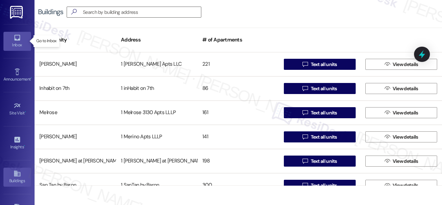
click at [19, 38] on icon at bounding box center [17, 38] width 8 height 8
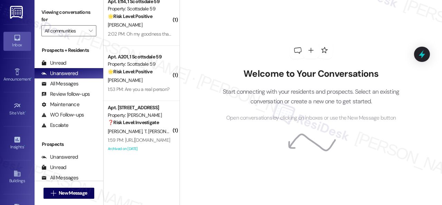
scroll to position [2, 0]
